Goal: Information Seeking & Learning: Learn about a topic

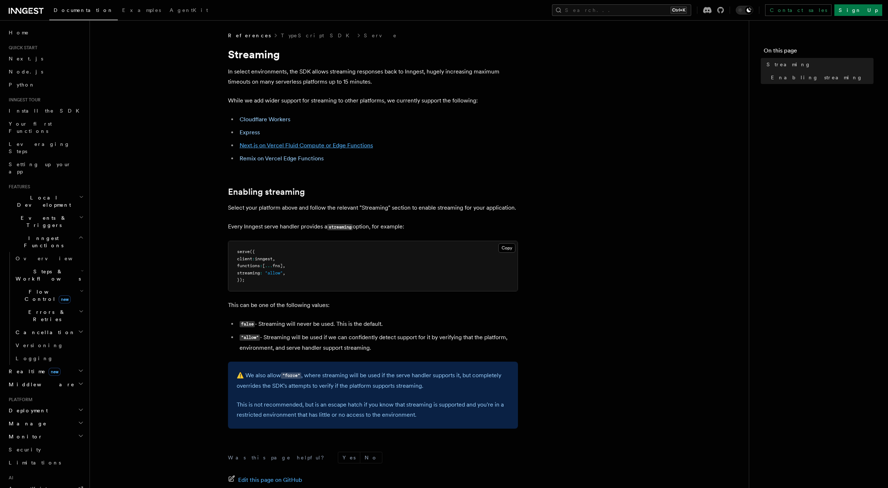
click at [362, 145] on link "Next.js on Vercel Fluid Compute or Edge Functions" at bounding box center [305, 145] width 133 height 7
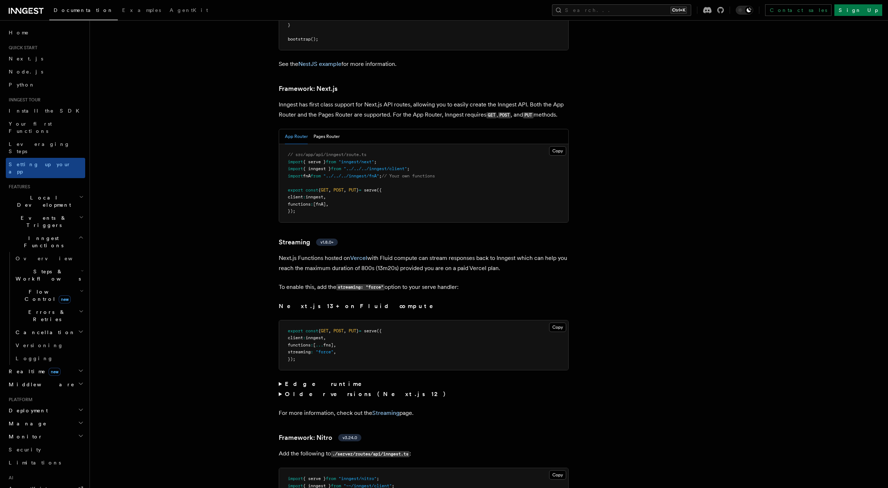
scroll to position [4434, 0]
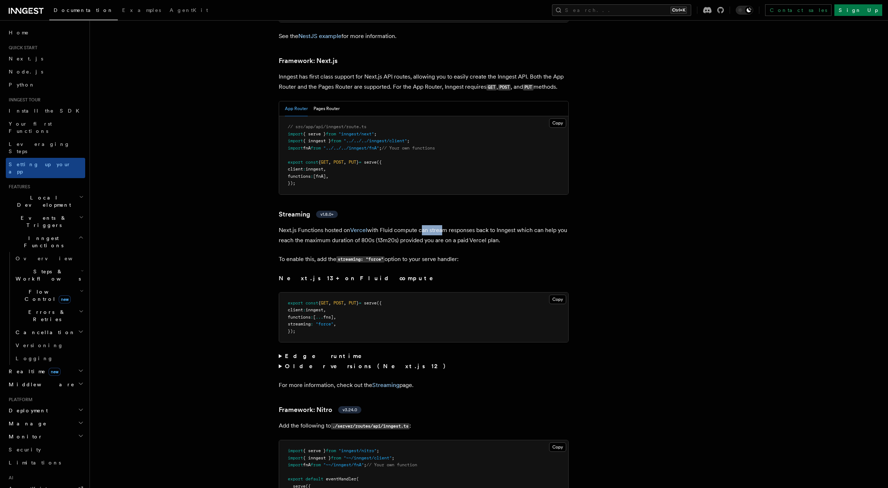
drag, startPoint x: 421, startPoint y: 211, endPoint x: 453, endPoint y: 214, distance: 31.7
click at [449, 225] on p "Next.js Functions hosted on Vercel with Fluid compute can stream responses back…" at bounding box center [424, 235] width 290 height 20
click at [485, 225] on p "Next.js Functions hosted on Vercel with Fluid compute can stream responses back…" at bounding box center [424, 235] width 290 height 20
click at [364, 225] on p "Next.js Functions hosted on Vercel with Fluid compute can stream responses back…" at bounding box center [424, 235] width 290 height 20
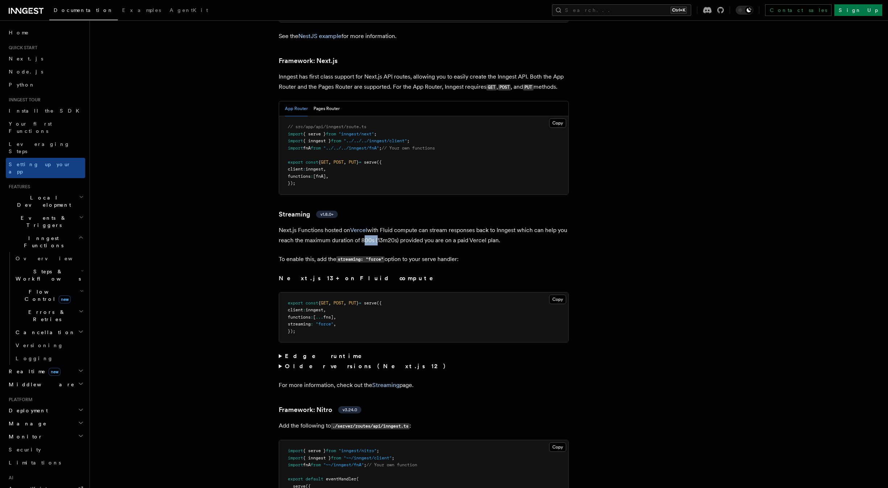
copy p "800s"
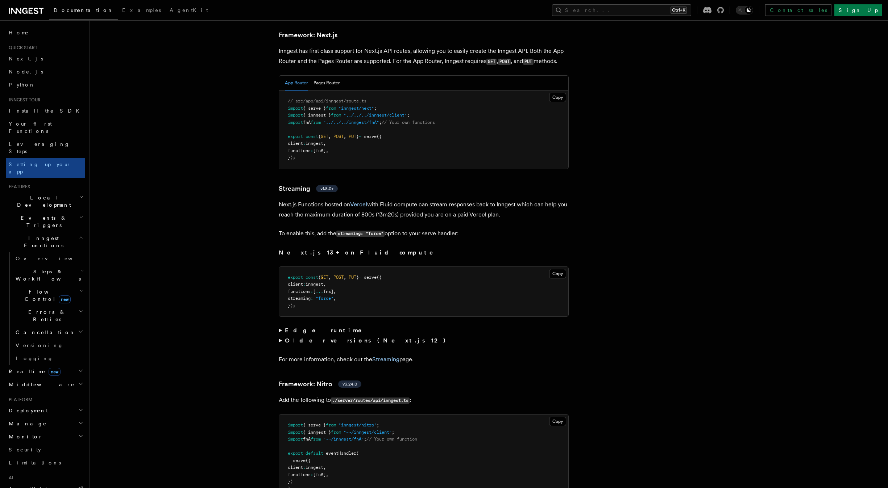
scroll to position [4445, 0]
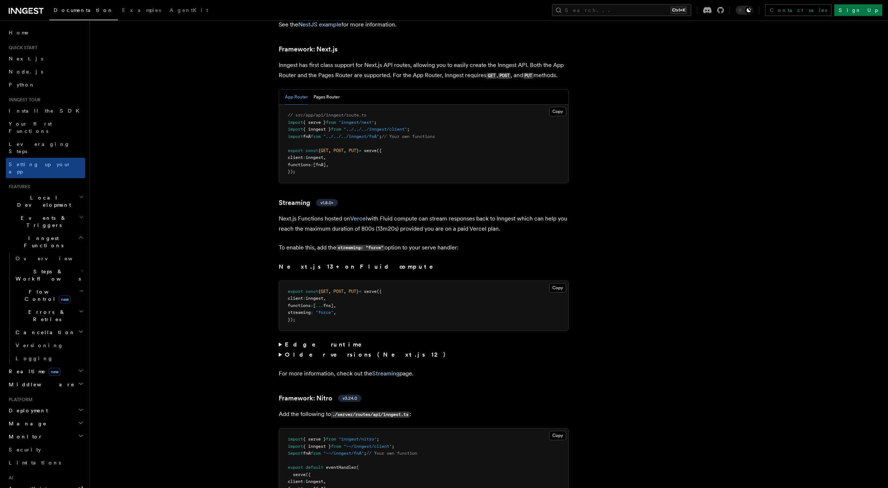
drag, startPoint x: 506, startPoint y: 208, endPoint x: 279, endPoint y: 195, distance: 228.2
click at [279, 214] on p "Next.js Functions hosted on Vercel with Fluid compute can stream responses back…" at bounding box center [424, 224] width 290 height 20
copy p "Next.js Functions hosted on Vercel with Fluid compute can stream responses back…"
